Goal: Check status: Check status

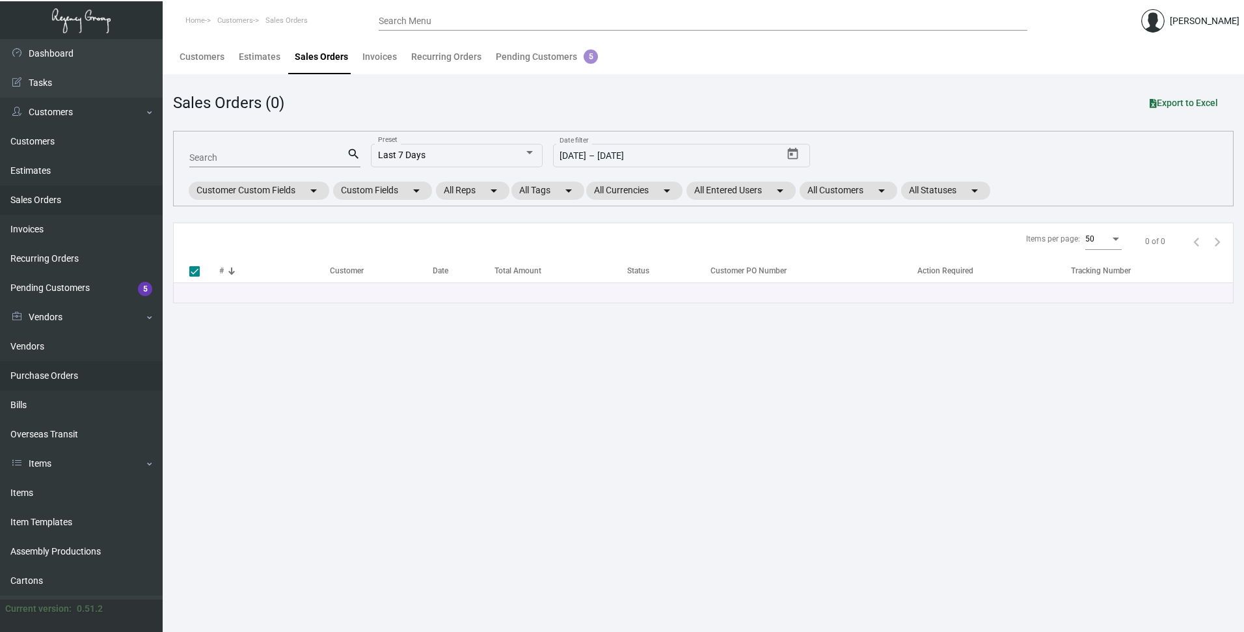
click at [43, 375] on link "Purchase Orders" at bounding box center [81, 375] width 163 height 29
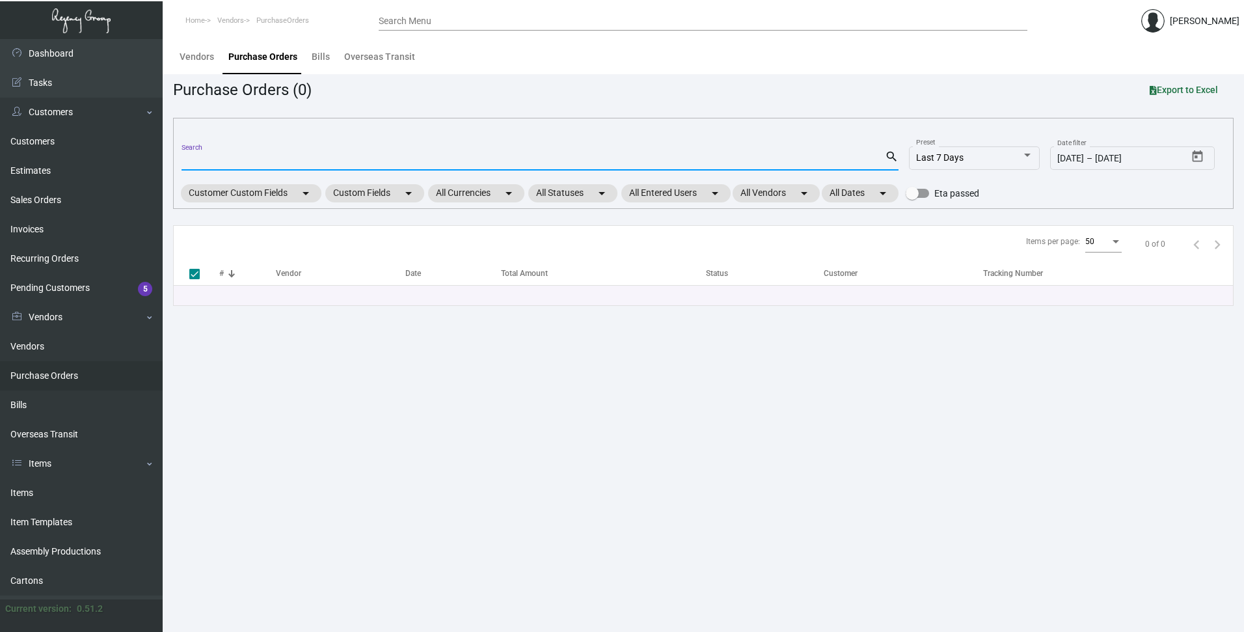
click at [226, 159] on input "Search" at bounding box center [533, 161] width 703 height 10
paste input "107321"
type input "107321"
checkbox input "false"
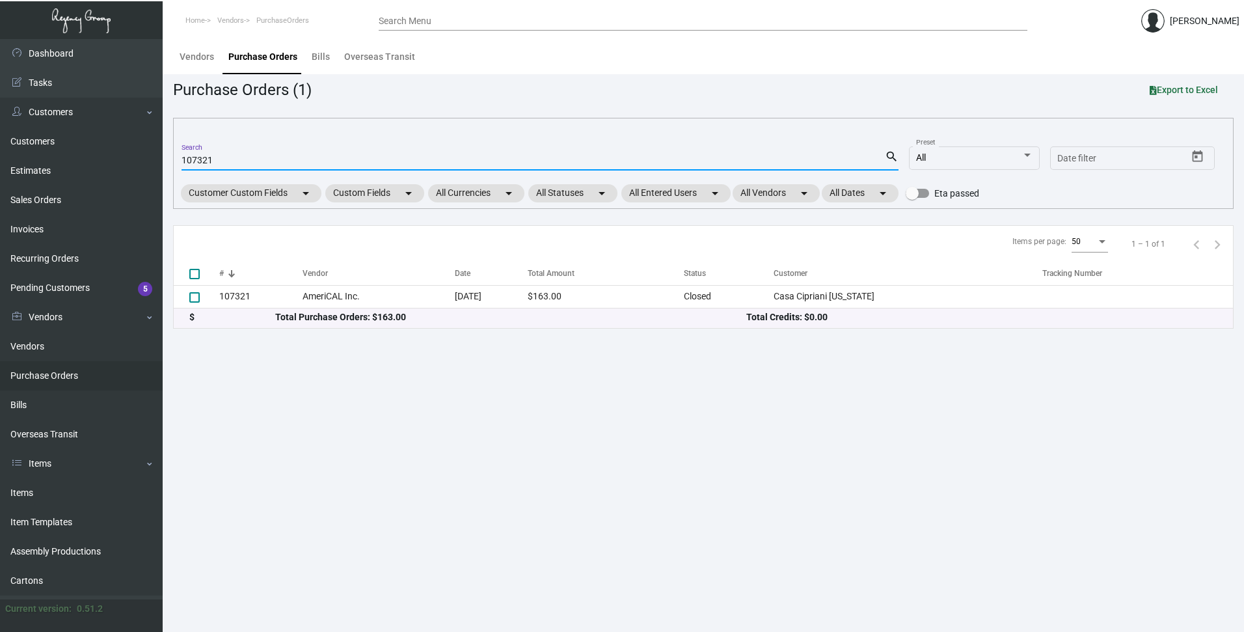
type input "107321"
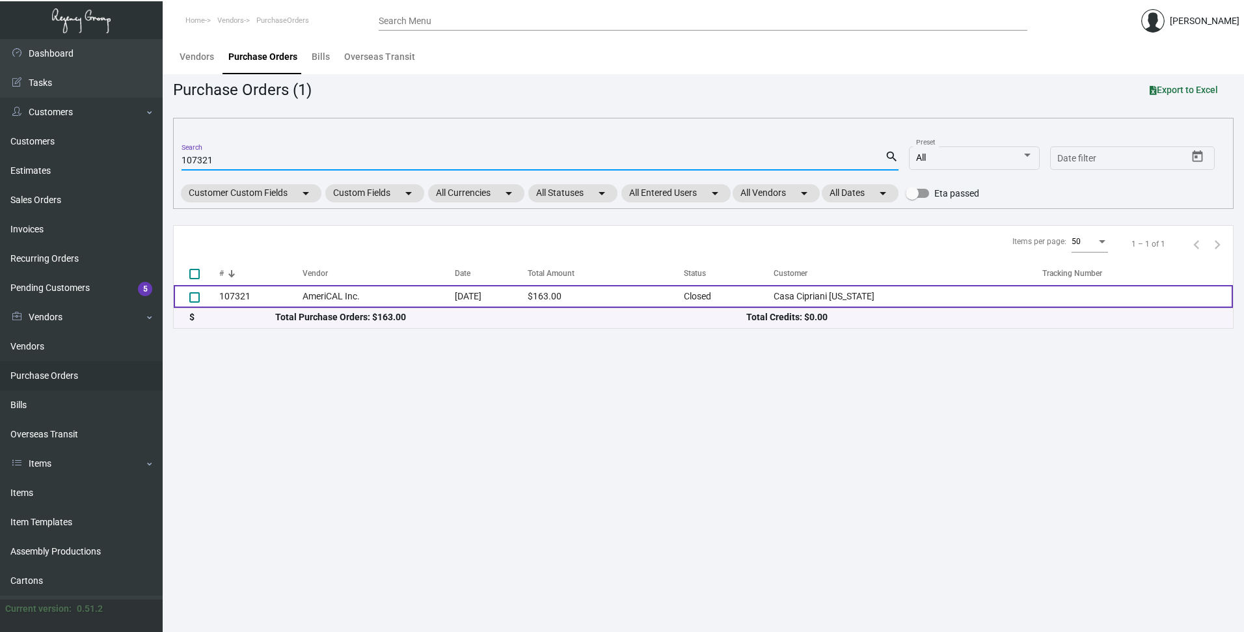
click at [240, 293] on td "107321" at bounding box center [260, 296] width 83 height 23
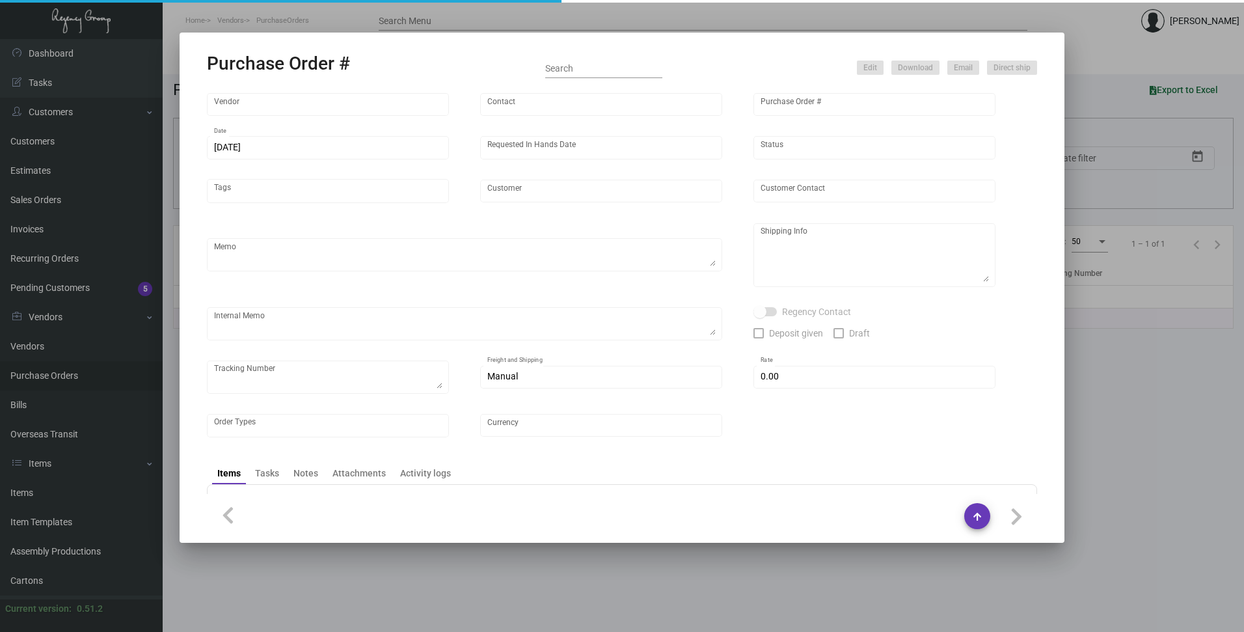
type input "AmeriCAL Inc."
type input "Send Orders"
type input "107321"
type input "9/10/2024"
type input "9/17/2024"
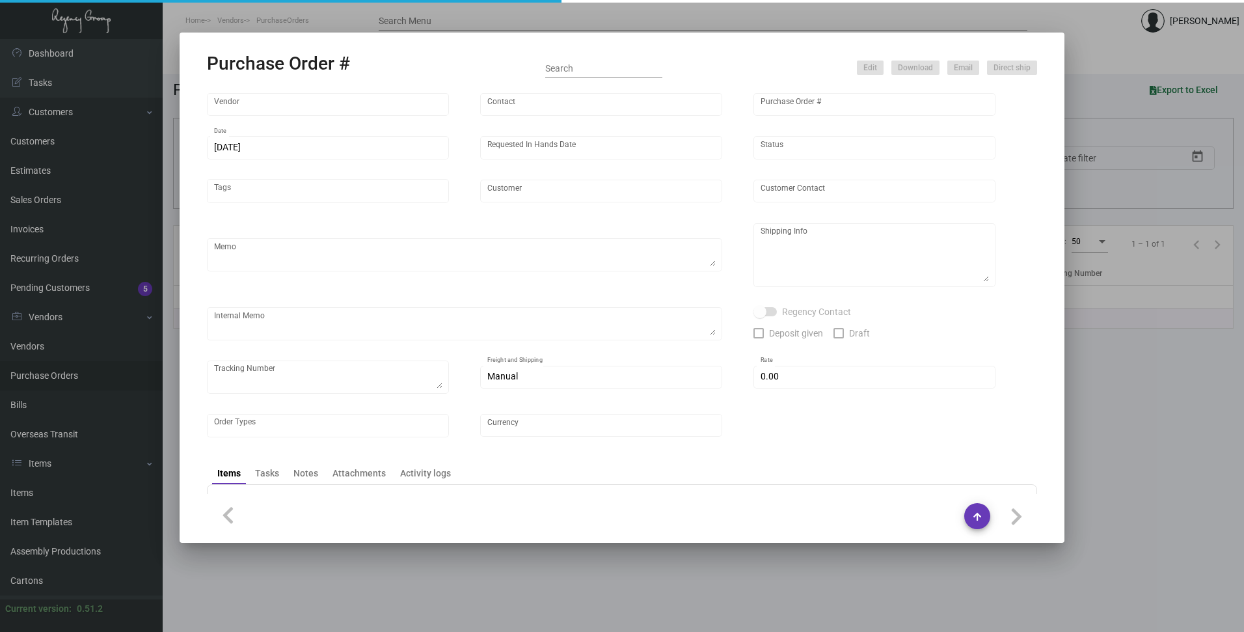
type input "Casa Cipriani New York"
type textarea ""Please send proof for approval to art@theregencygroup.net with me cc'ed. ***AN…"
type textarea "Regency Group NJ - Alex Penate 22 Belgrove Dr. Kearny, NJ, 07032 US"
type textarea "9/17/24 Shipped from Vendor by UPS Ground TK#1Z1AY2760399803066 Cost $9.31 to NJ"
checkbox input "true"
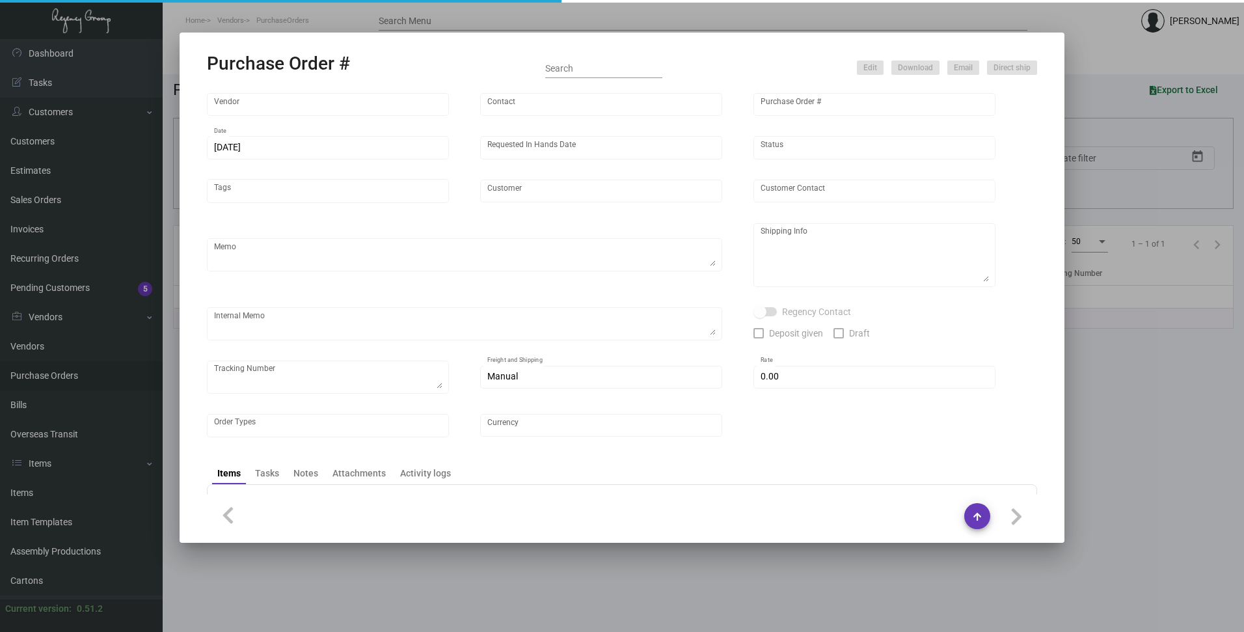
type input "$ 0.00"
type input "United States Dollar $"
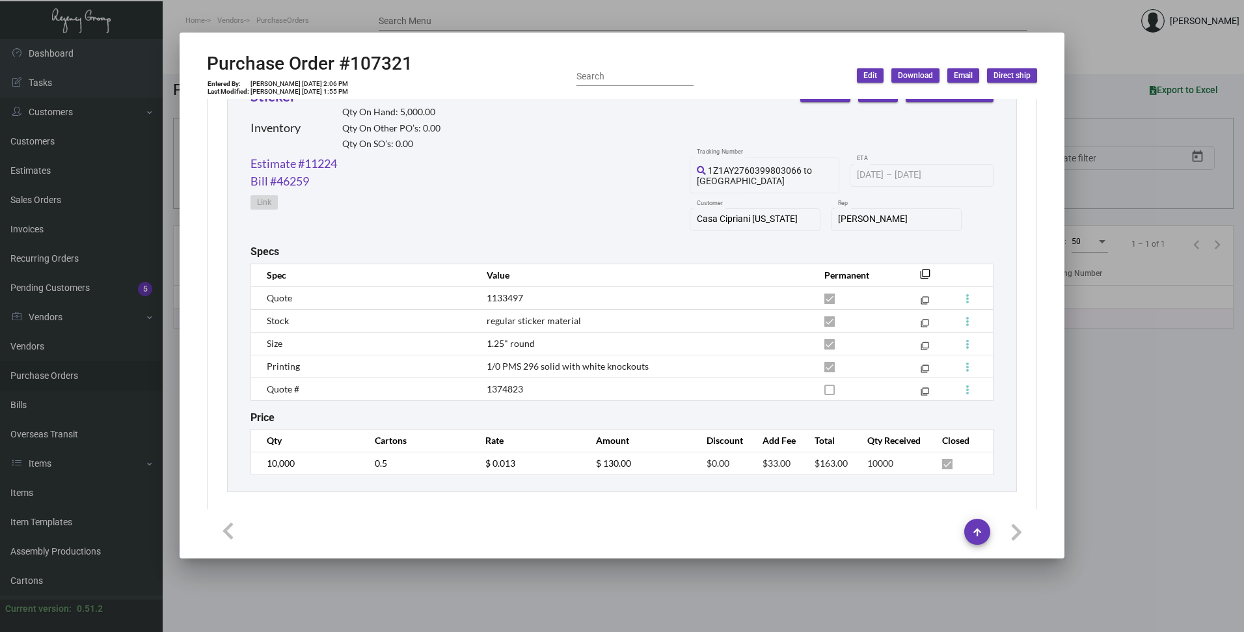
scroll to position [638, 0]
click at [868, 42] on mat-dialog-container "Purchase Order #107321 Entered By: Patrick Farrell 9/10/24, 2:06 PM Last Modifi…" at bounding box center [622, 296] width 885 height 526
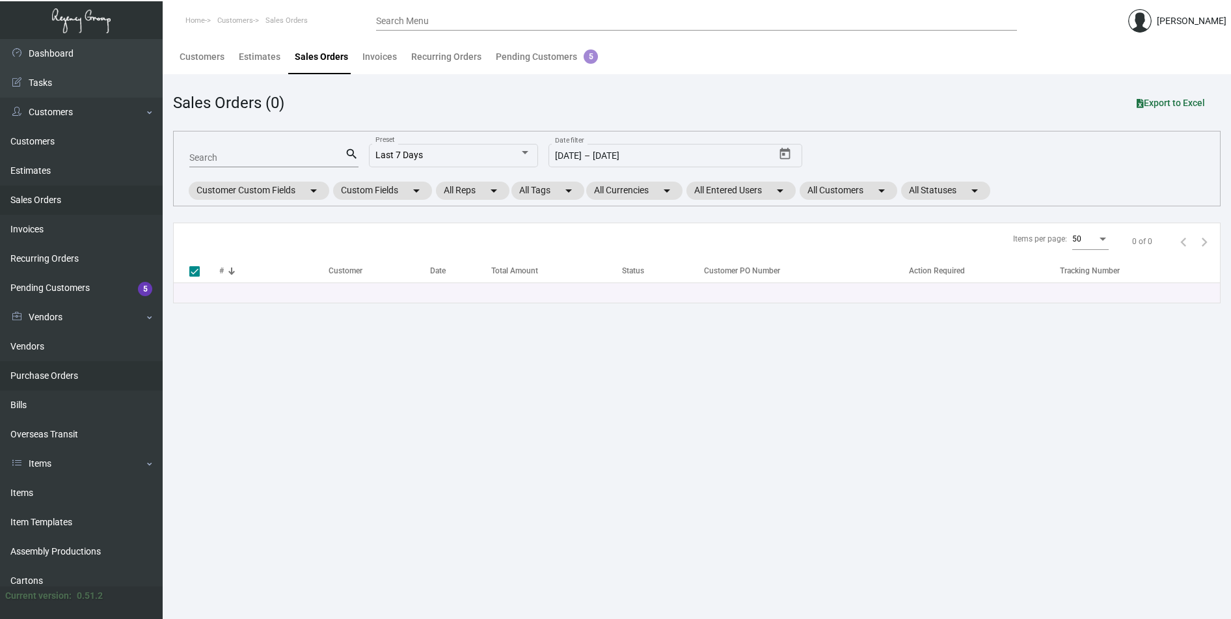
click at [64, 376] on link "Purchase Orders" at bounding box center [81, 375] width 163 height 29
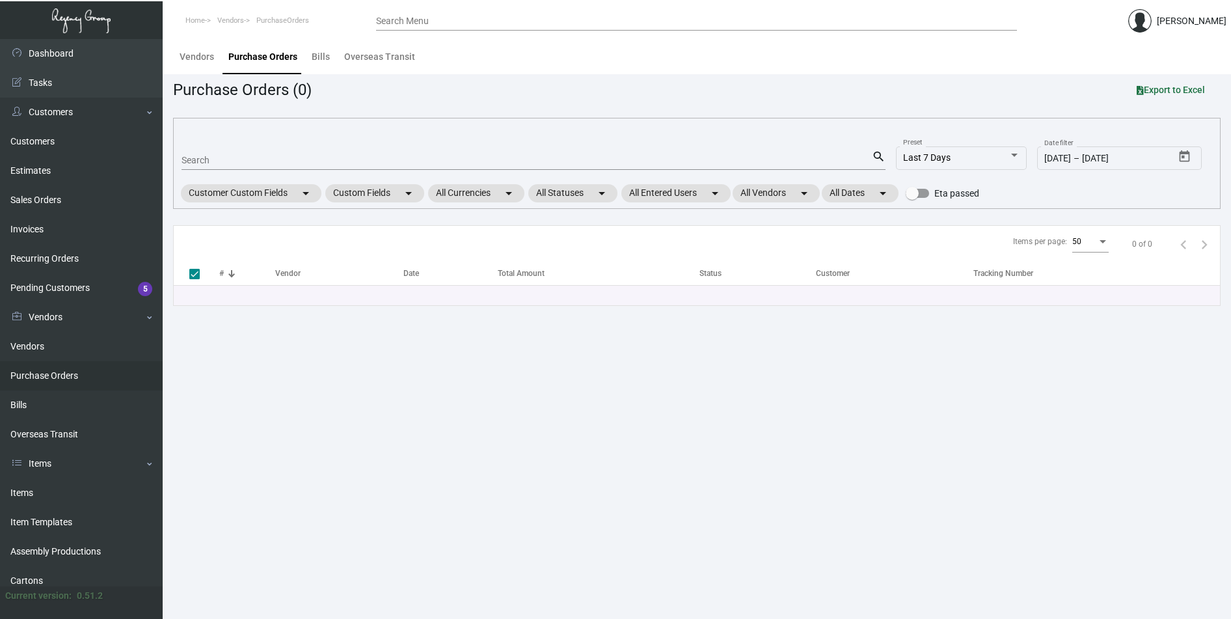
click at [235, 165] on div "Search" at bounding box center [527, 160] width 690 height 20
paste input "108066"
type input "108066"
checkbox input "false"
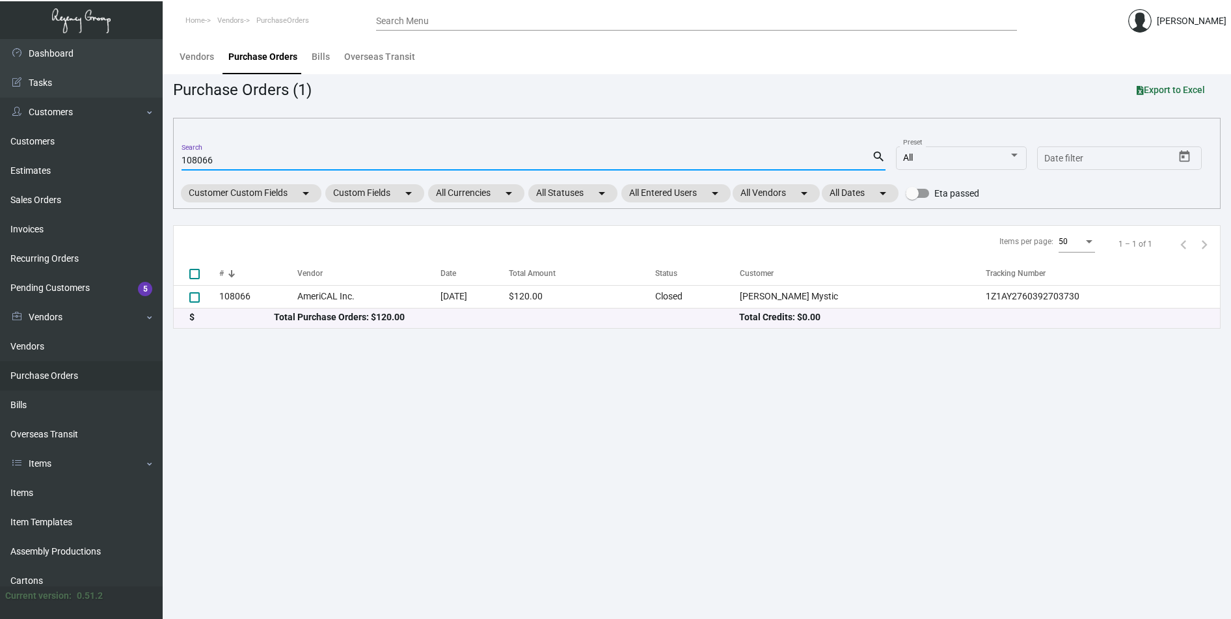
type input "108066"
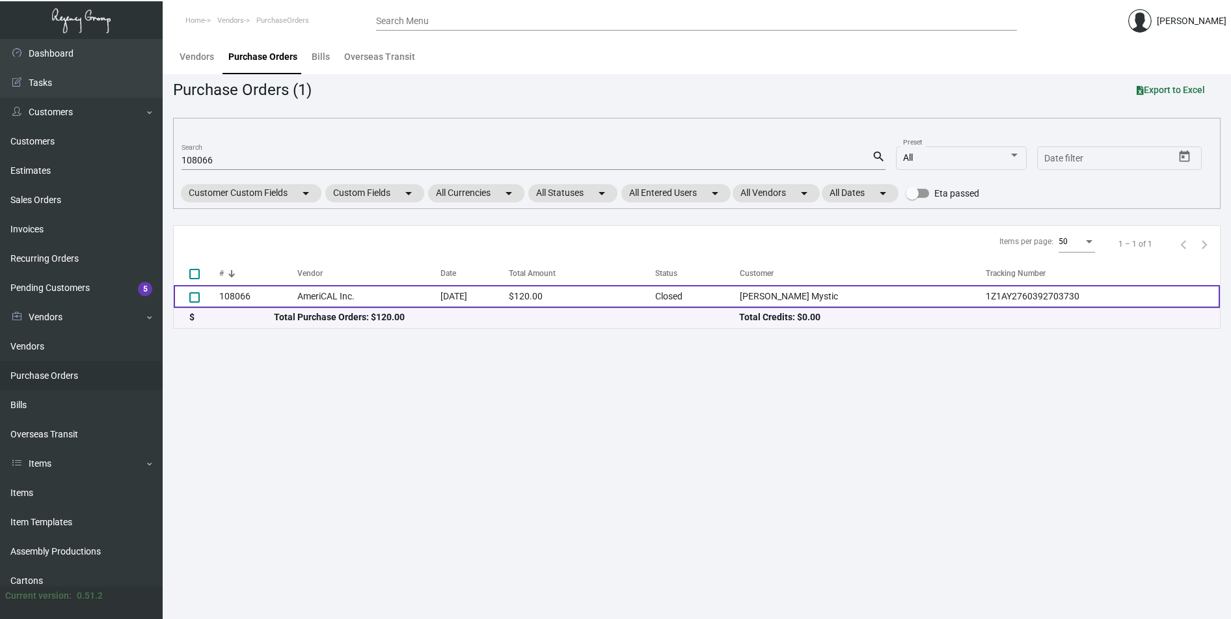
click at [310, 293] on td "AmeriCAL Inc." at bounding box center [368, 296] width 143 height 23
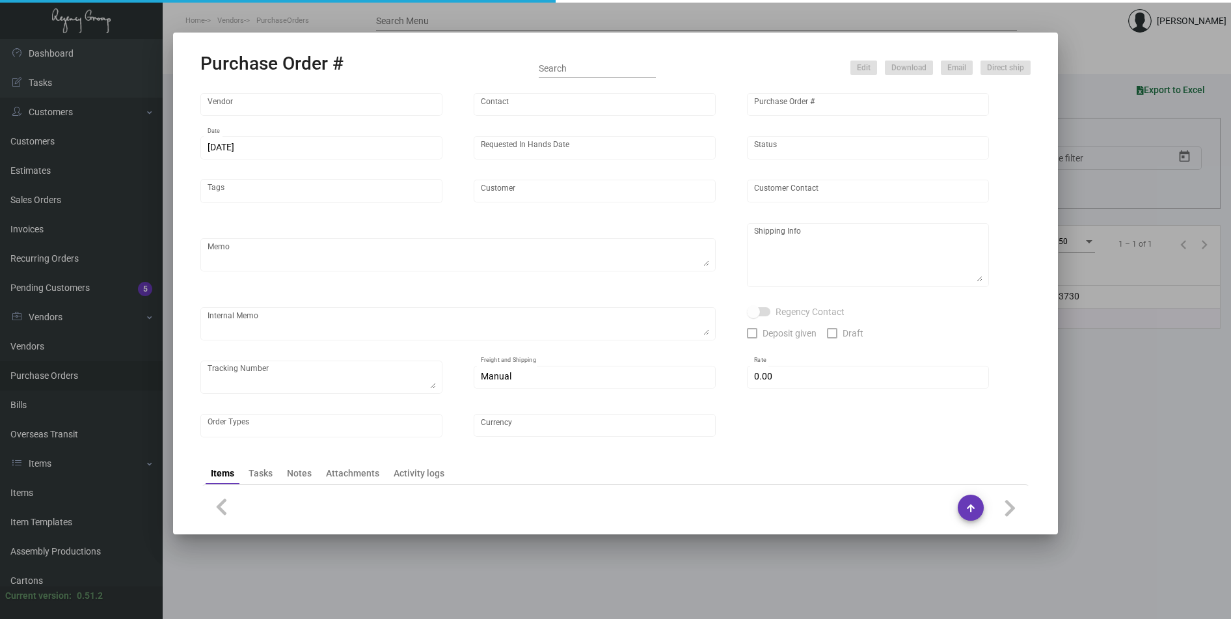
type input "AmeriCAL Inc."
type input "Send Orders"
type input "108066"
type input "10/29/2024"
type input "11/4/2024"
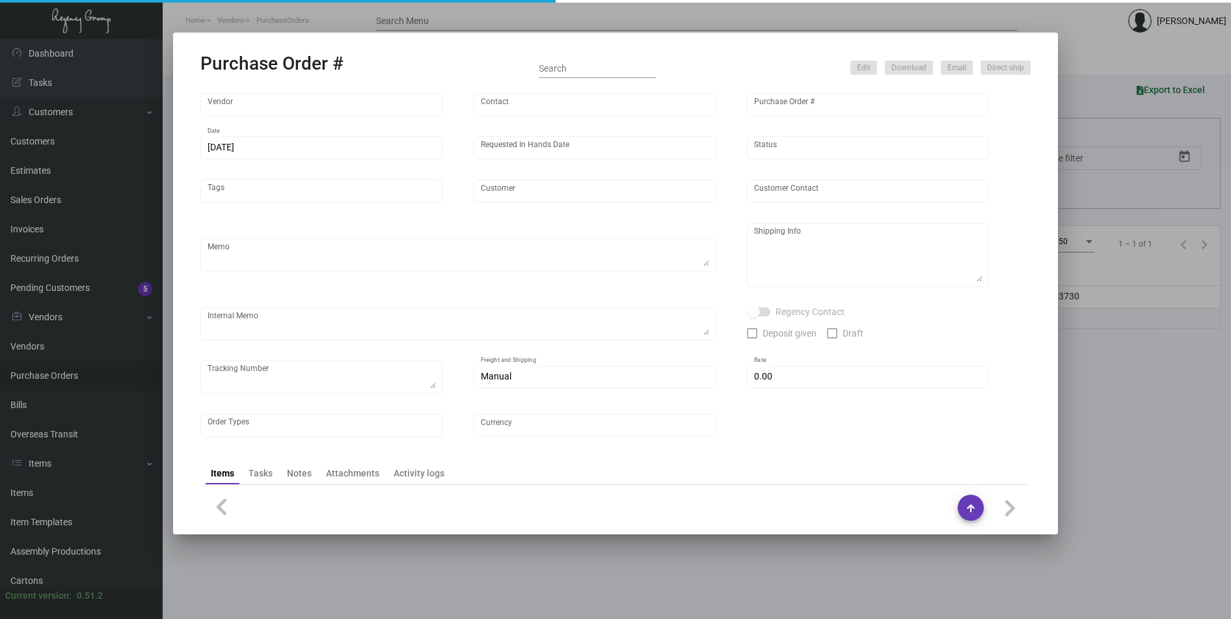
type input "Delamar Mystic"
type textarea ""Please send proof for approval to art@theregencygroup.net with me cc'd. *** AN…"
type textarea "Regency Group NJ - Alex Penate 22 Belgrove Dr. Kearny, NJ, 07032 US"
type textarea "Total Order will be split delivery of 2500pcs to each property from the NJ ware…"
checkbox input "true"
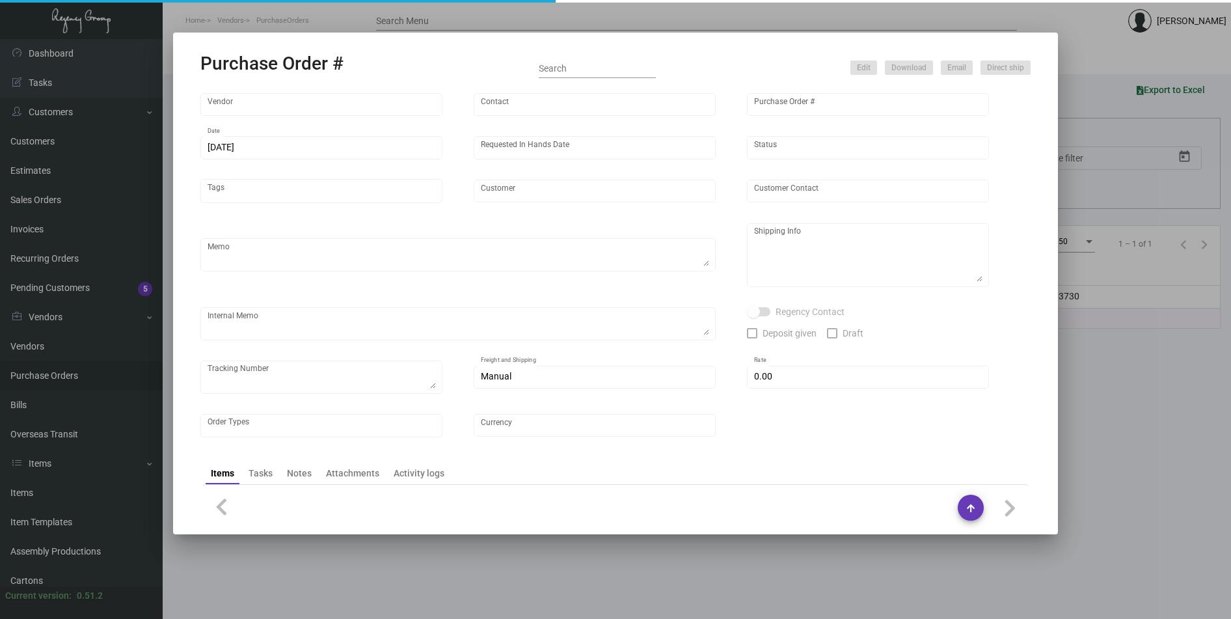
type textarea "1Z1AY2760392703730"
type input "$ 0.00"
type input "United States Dollar $"
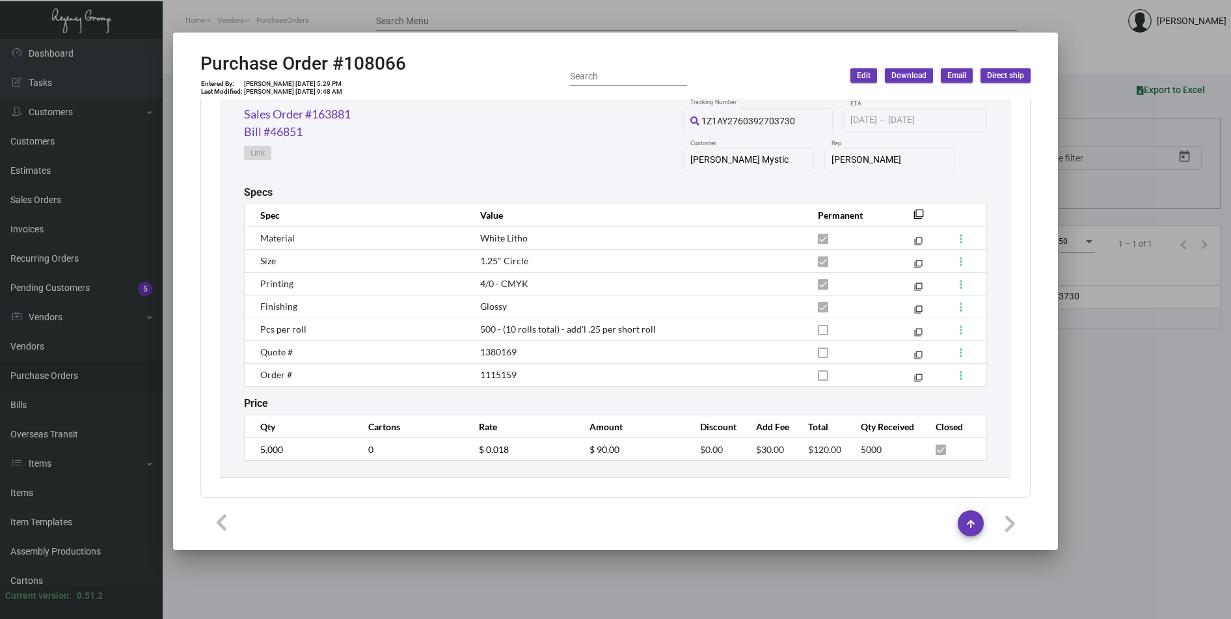
scroll to position [692, 0]
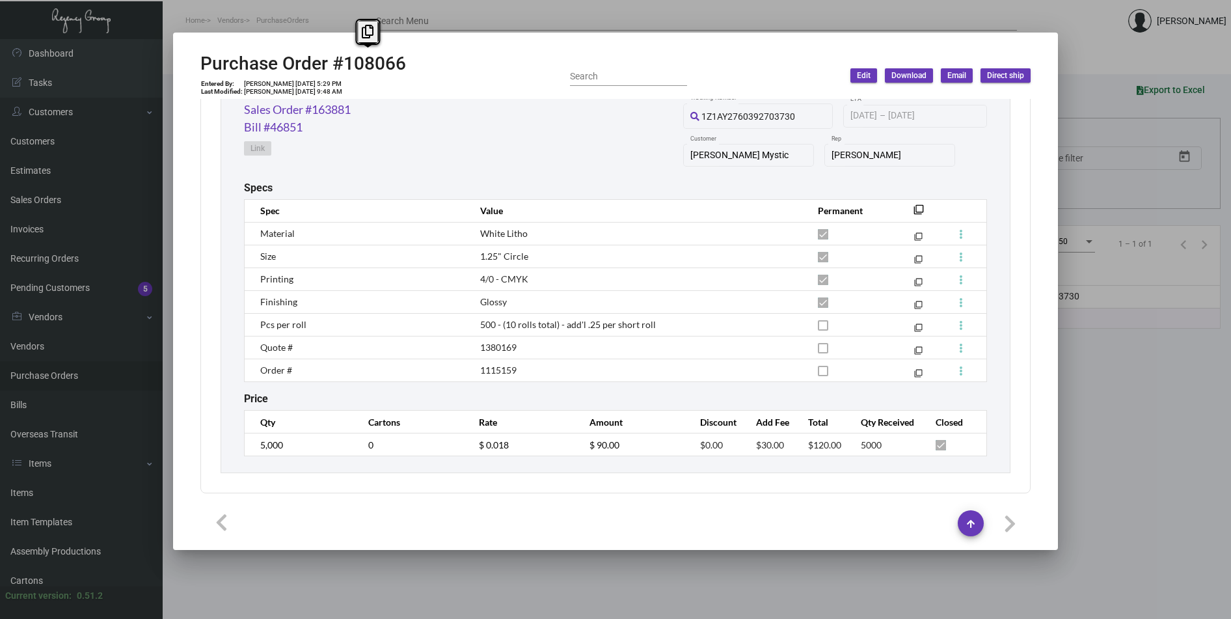
drag, startPoint x: 406, startPoint y: 63, endPoint x: 333, endPoint y: 57, distance: 73.8
click at [333, 57] on div "Purchase Order #108066 Entered By: Patrick Farrell 10/29/24, 5:29 PM Last Modif…" at bounding box center [615, 76] width 830 height 46
copy h2 "#108066"
